Goal: Use online tool/utility: Utilize a website feature to perform a specific function

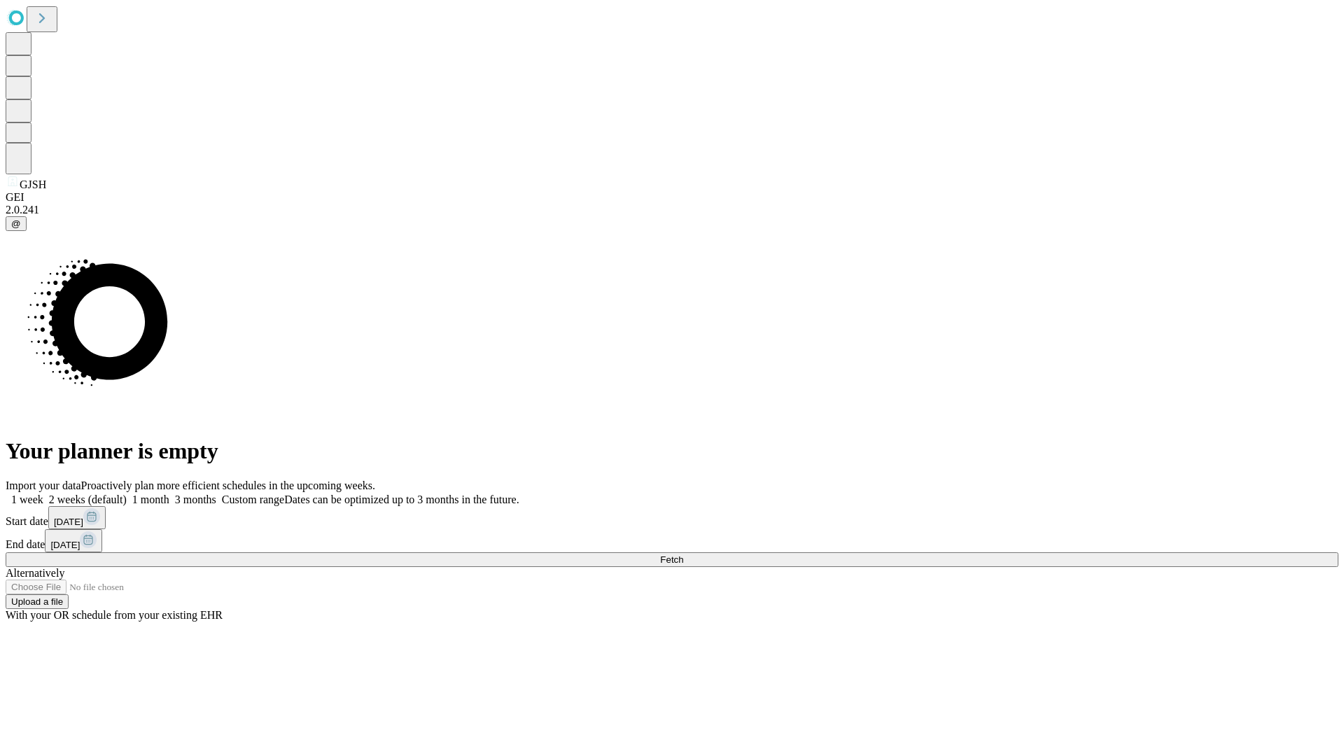
click at [683, 554] on span "Fetch" at bounding box center [671, 559] width 23 height 11
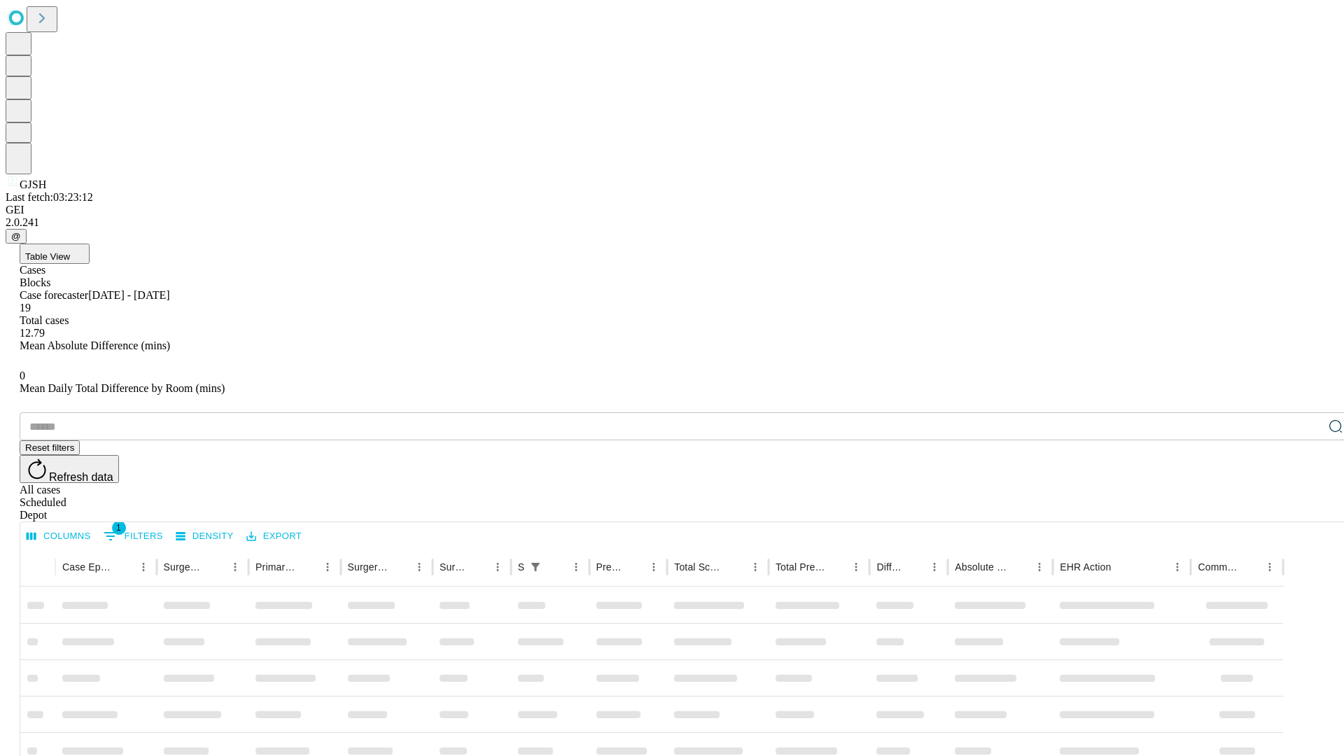
click at [70, 251] on span "Table View" at bounding box center [47, 256] width 45 height 11
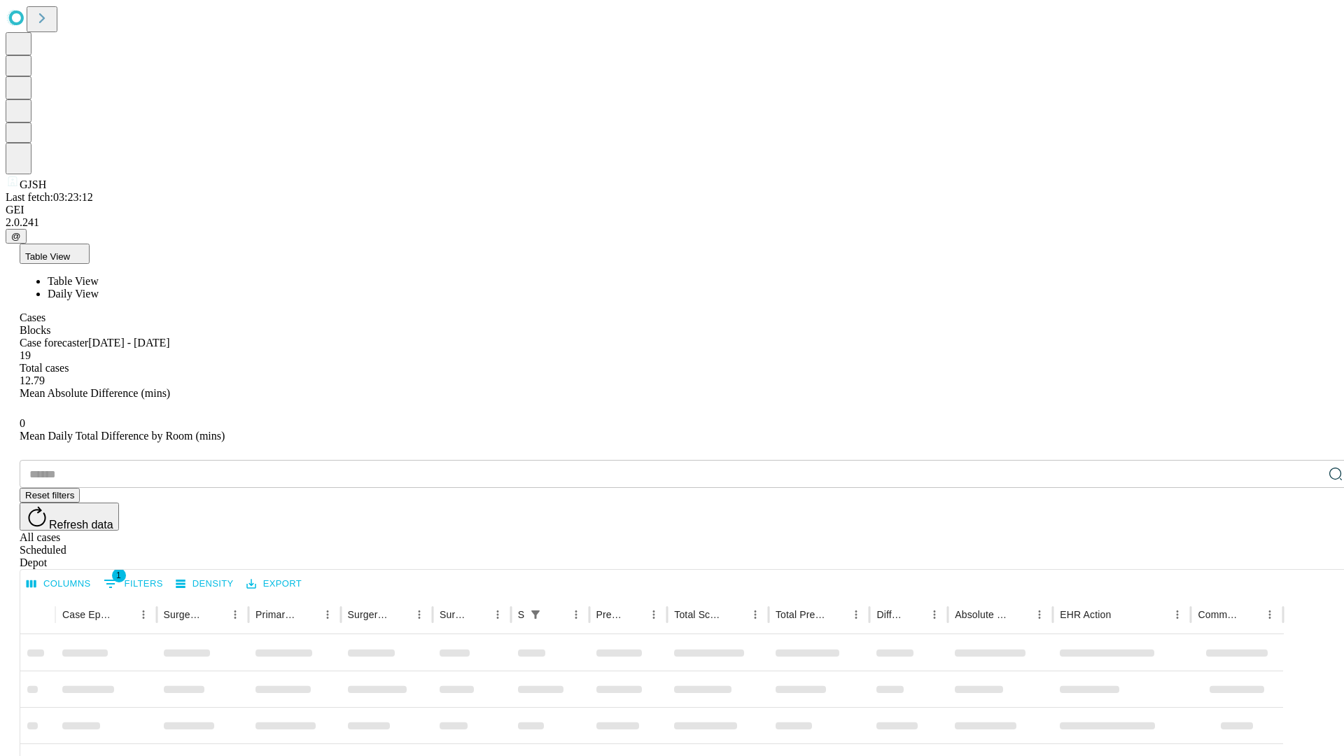
click at [99, 288] on span "Daily View" at bounding box center [73, 294] width 51 height 12
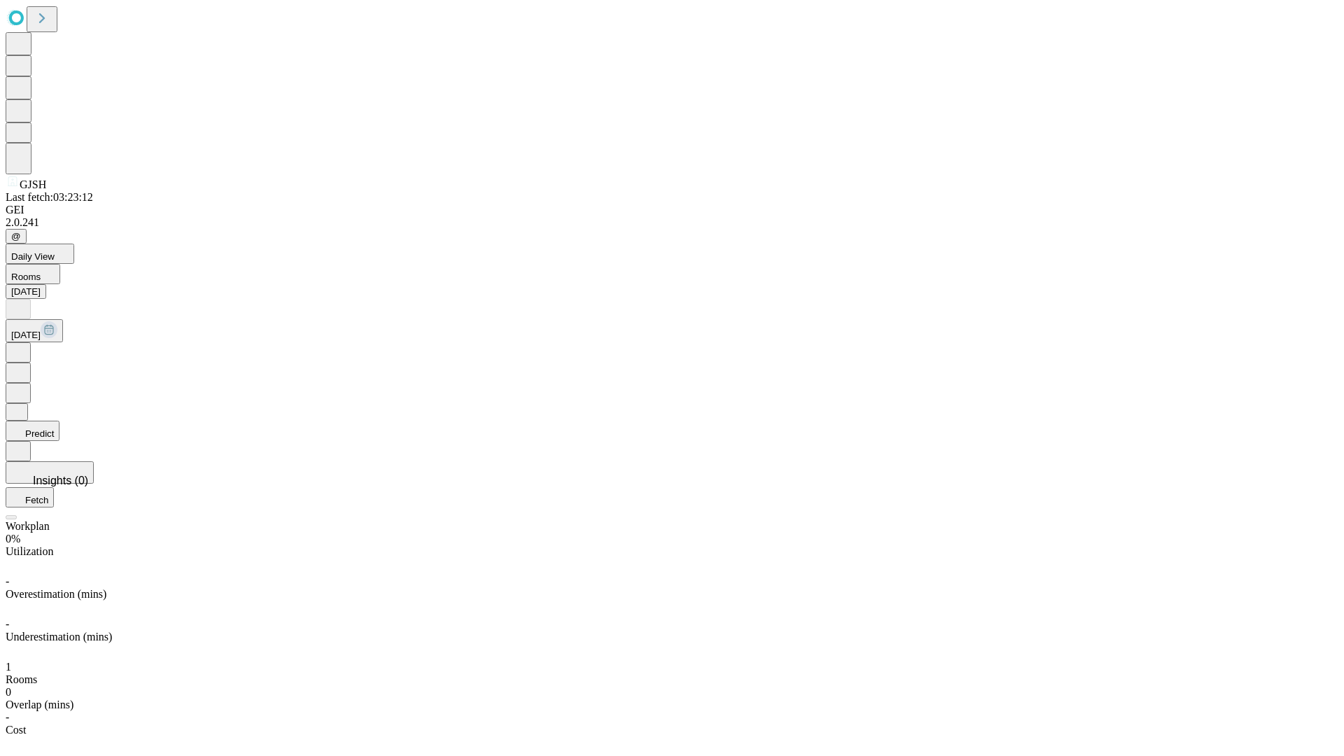
click at [60, 421] on button "Predict" at bounding box center [33, 431] width 54 height 20
